Goal: Task Accomplishment & Management: Manage account settings

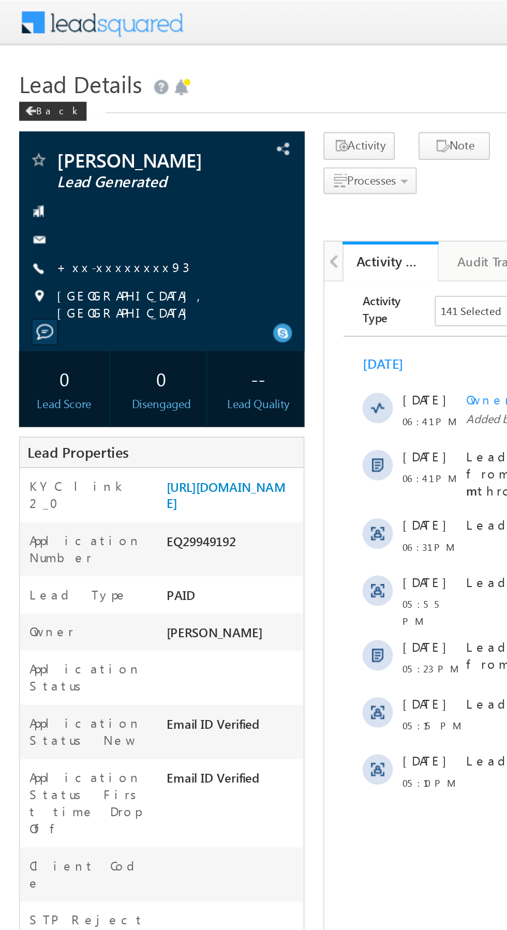
click at [60, 146] on link "+xx-xxxxxxxx93" at bounding box center [67, 145] width 72 height 9
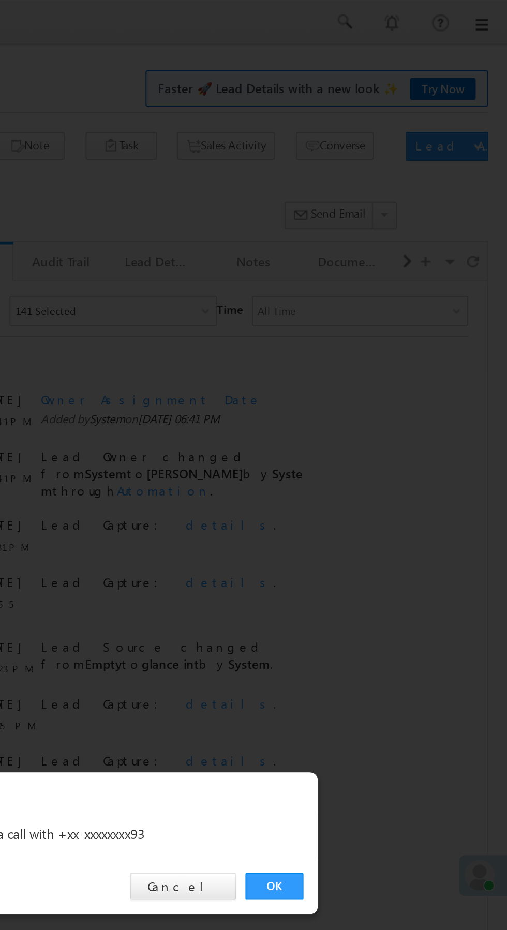
click at [376, 480] on link "OK" at bounding box center [381, 482] width 32 height 14
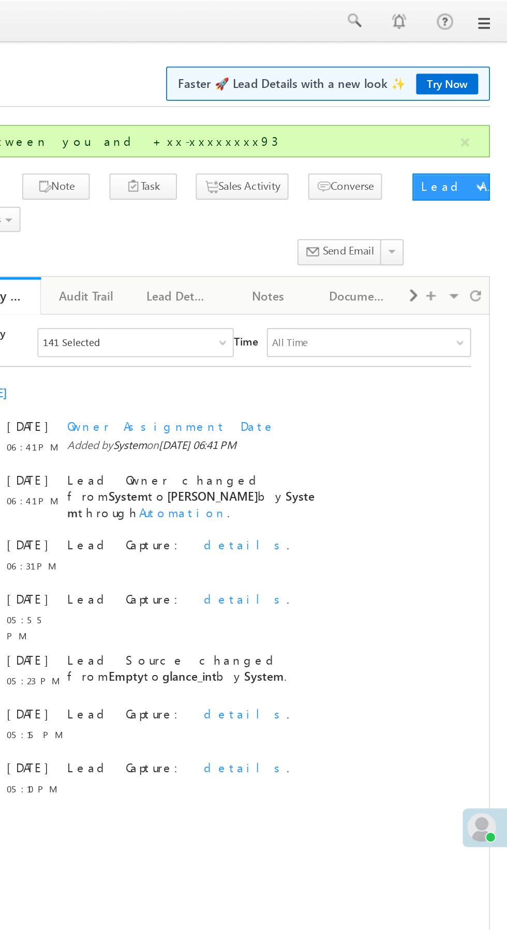
click at [481, 21] on link at bounding box center [470, 12] width 26 height 24
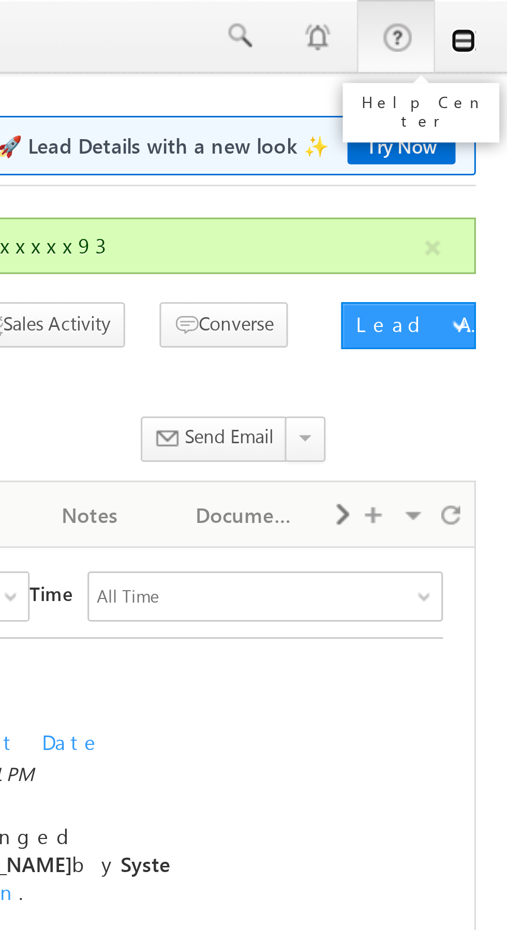
click at [495, 16] on link at bounding box center [493, 13] width 8 height 8
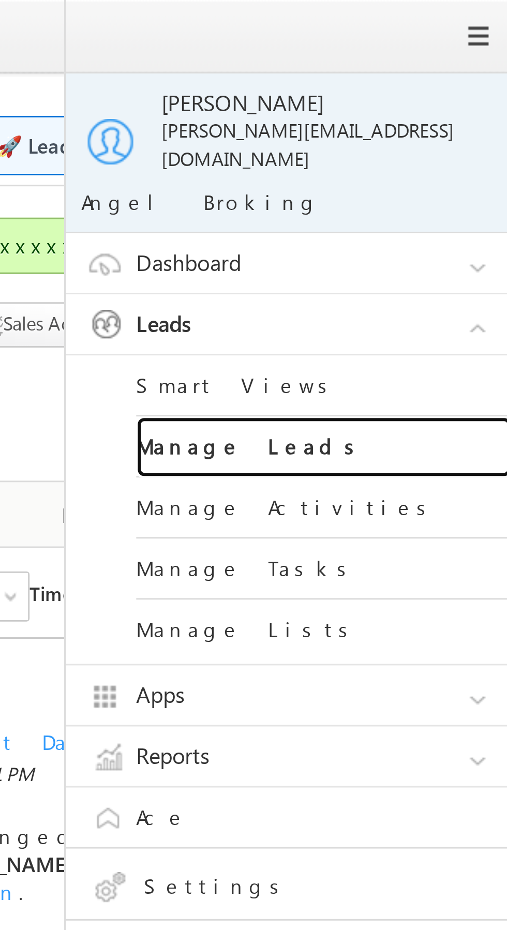
click at [449, 141] on link "Manage Leads" at bounding box center [447, 148] width 124 height 20
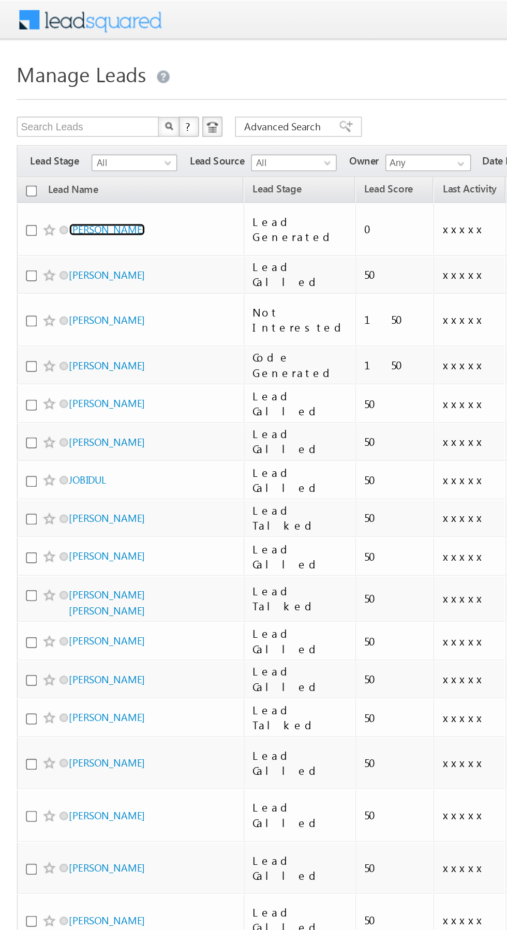
click at [66, 139] on link "[PERSON_NAME]" at bounding box center [65, 142] width 47 height 8
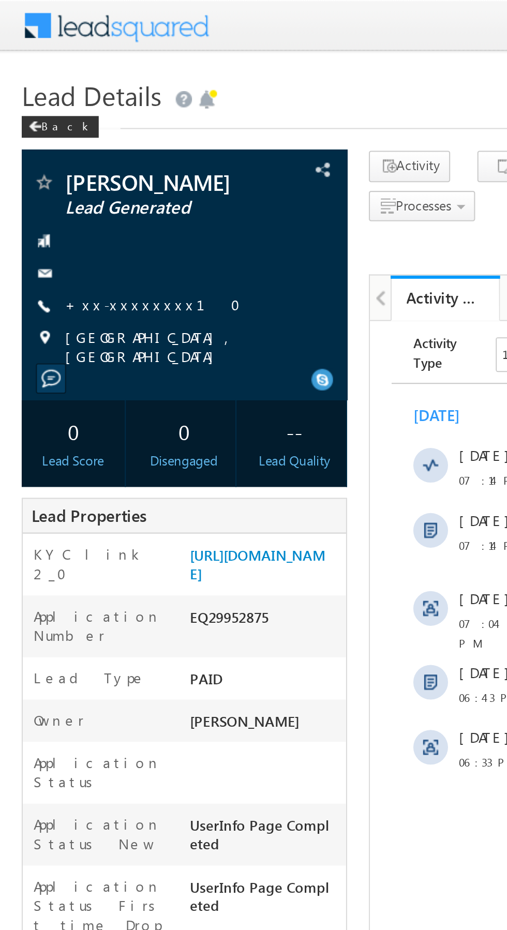
click at [65, 145] on link "+xx-xxxxxxxx10" at bounding box center [76, 145] width 90 height 9
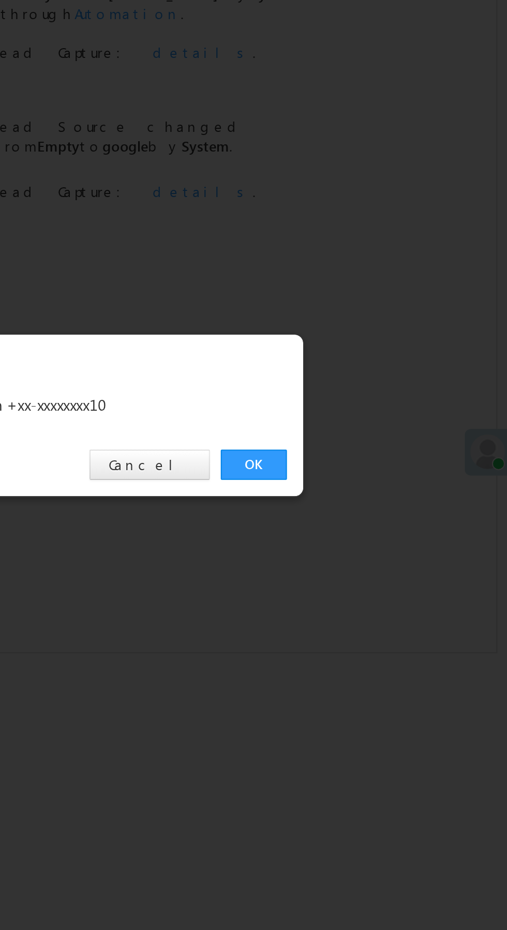
click at [374, 478] on link "OK" at bounding box center [381, 482] width 32 height 14
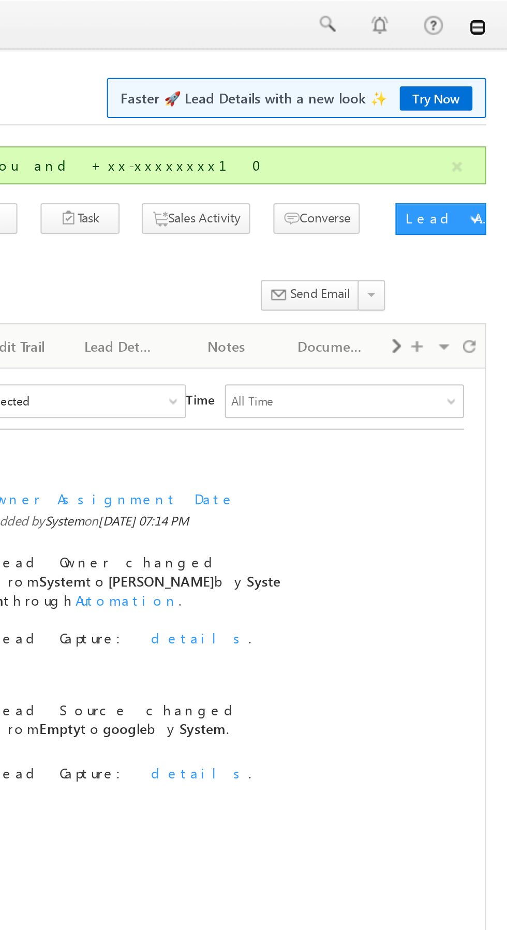
click at [492, 14] on link at bounding box center [493, 13] width 8 height 8
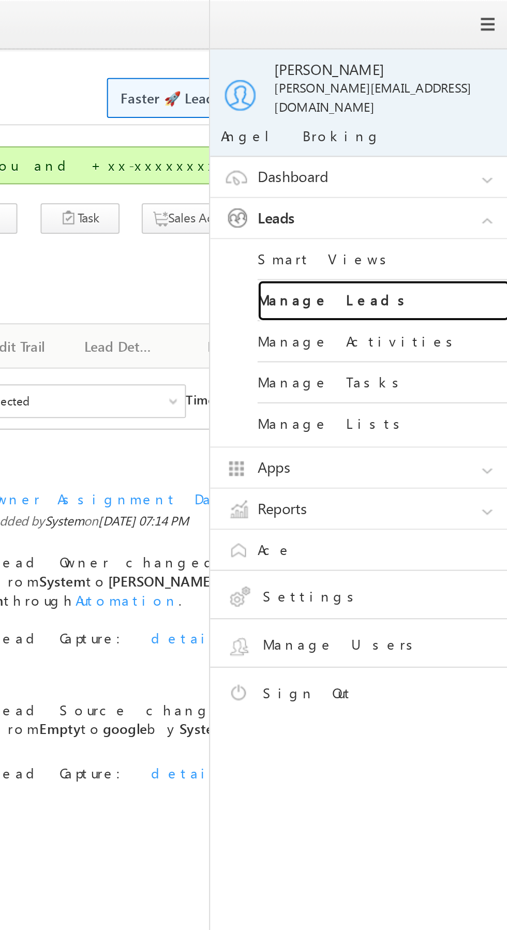
click at [448, 141] on link "Manage Leads" at bounding box center [447, 148] width 124 height 20
